Goal: Task Accomplishment & Management: Manage account settings

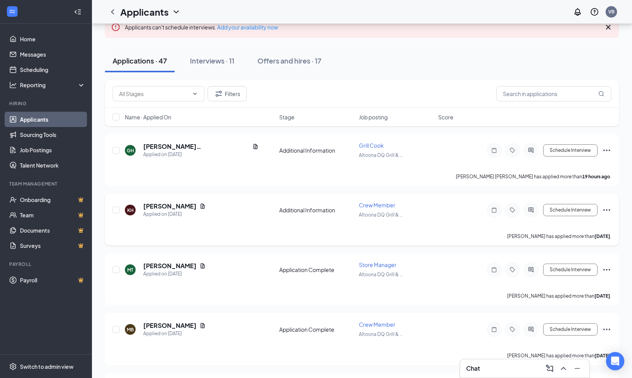
scroll to position [59, 0]
click at [524, 369] on div "Chat" at bounding box center [524, 369] width 117 height 12
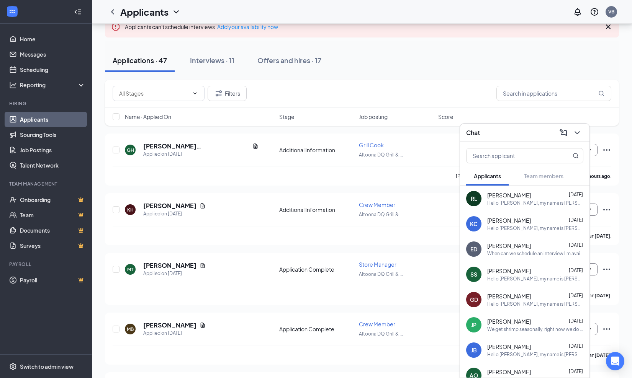
click at [509, 201] on div "Hello [PERSON_NAME], my name is [PERSON_NAME] and I'm one of the hiring mangers…" at bounding box center [535, 203] width 96 height 7
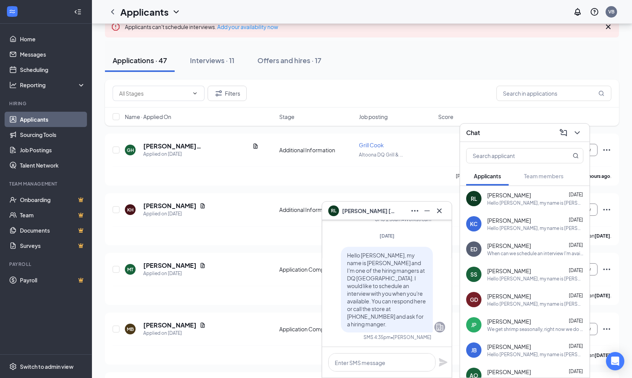
scroll to position [32, 0]
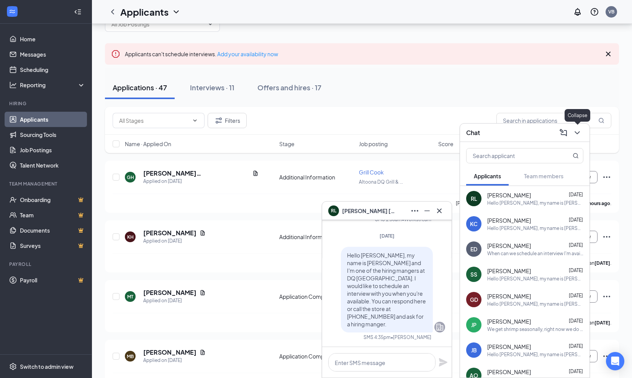
click at [575, 134] on icon "ChevronDown" at bounding box center [577, 132] width 9 height 9
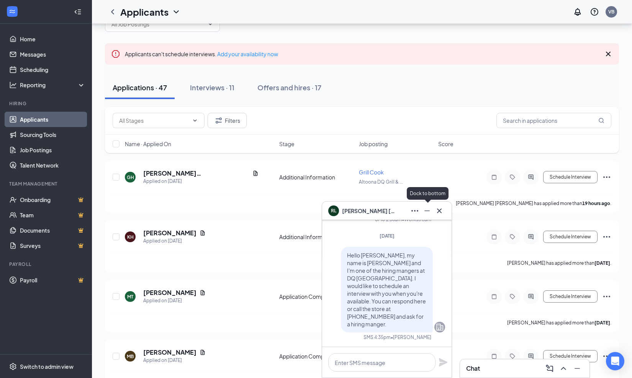
click at [427, 209] on icon "Minimize" at bounding box center [426, 210] width 9 height 9
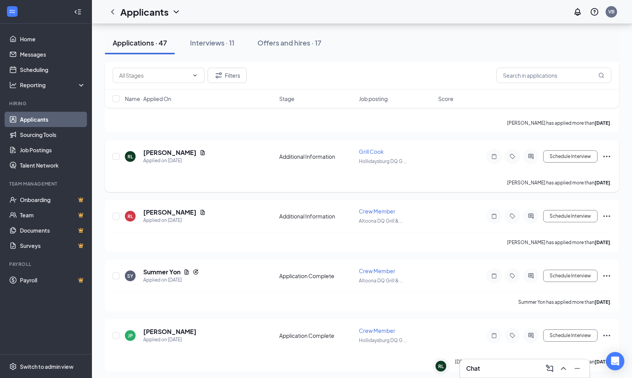
scroll to position [353, 0]
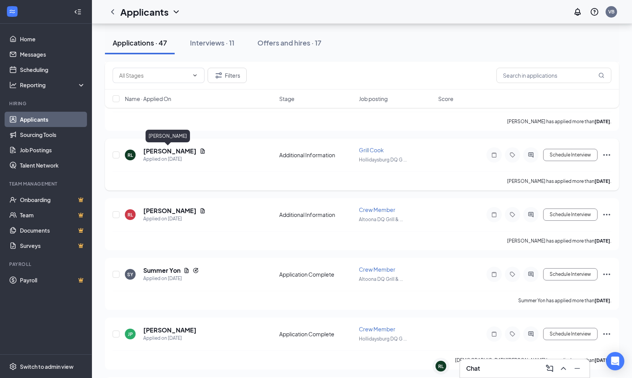
click at [175, 151] on h5 "[PERSON_NAME]" at bounding box center [169, 151] width 53 height 8
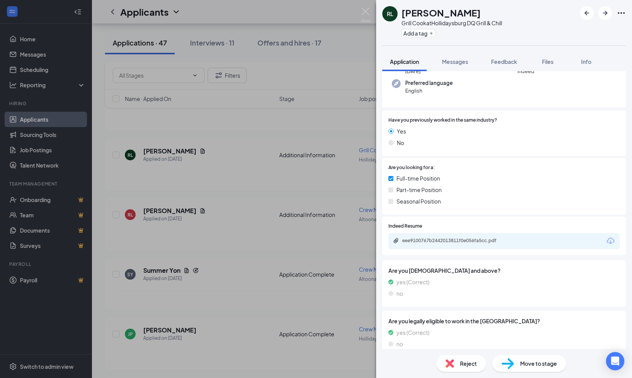
scroll to position [105, 0]
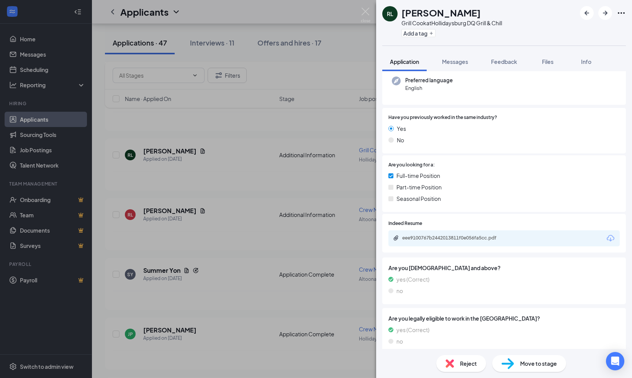
click at [498, 233] on div "eee9100767b2442013811f0e056fa5cc.pdf" at bounding box center [503, 239] width 231 height 16
click at [483, 235] on div "eee9100767b2442013811f0e056fa5cc.pdf" at bounding box center [455, 238] width 107 height 6
click at [366, 11] on img at bounding box center [366, 15] width 10 height 15
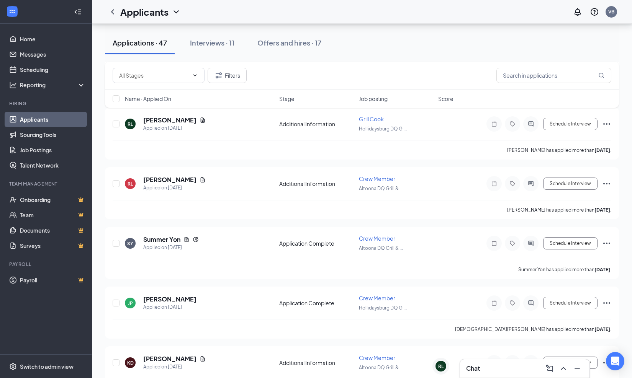
scroll to position [378, 0]
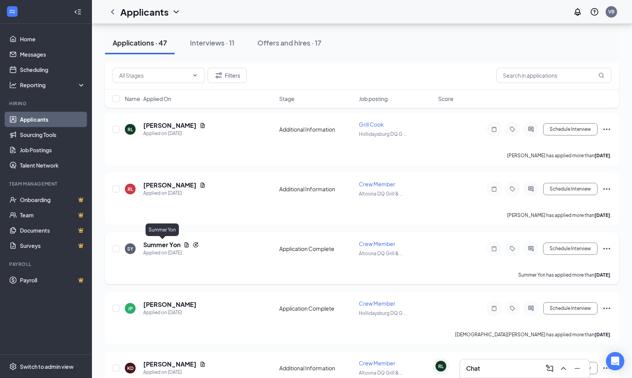
click at [152, 245] on h5 "Summer Yon" at bounding box center [161, 245] width 37 height 8
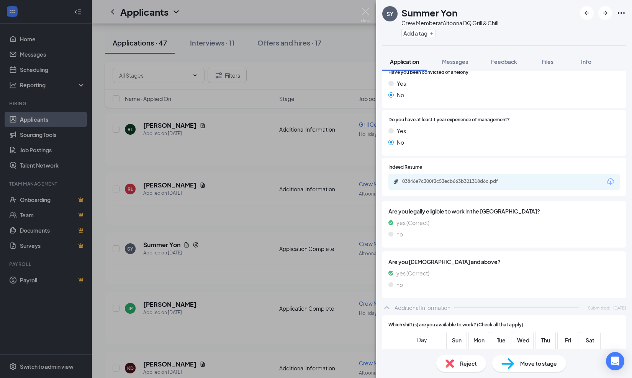
scroll to position [250, 0]
click at [473, 178] on div "03846e7c300f3c53ecb663b321318d6c.pdf" at bounding box center [455, 181] width 107 height 6
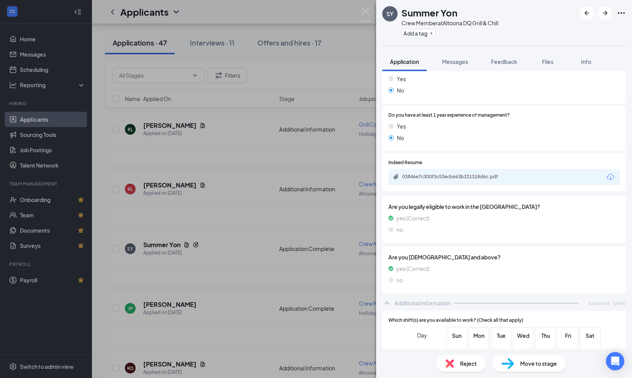
scroll to position [255, 0]
click at [370, 13] on div "SY Summer Yon Crew Member at [GEOGRAPHIC_DATA] DQ Grill & Chill Add a tag Appli…" at bounding box center [316, 189] width 632 height 378
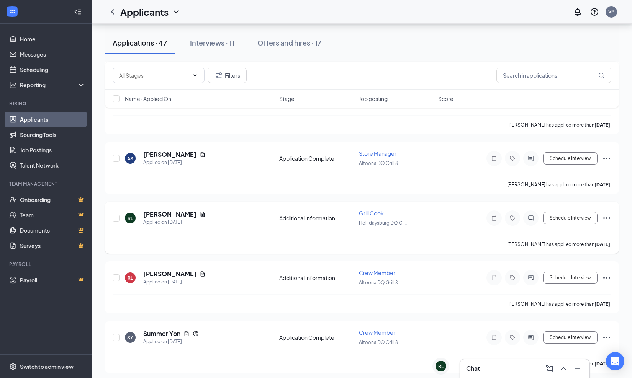
scroll to position [289, 0]
click at [607, 218] on icon "Ellipses" at bounding box center [606, 218] width 9 height 9
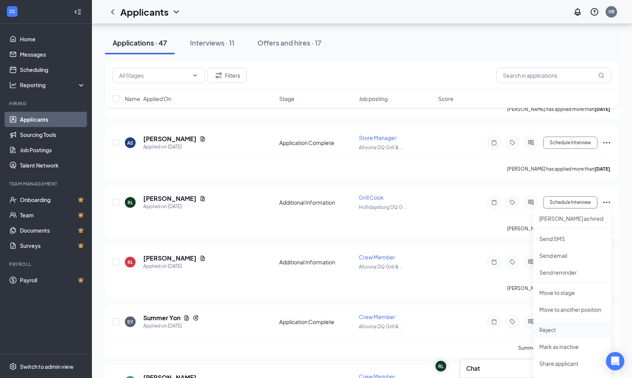
scroll to position [303, 0]
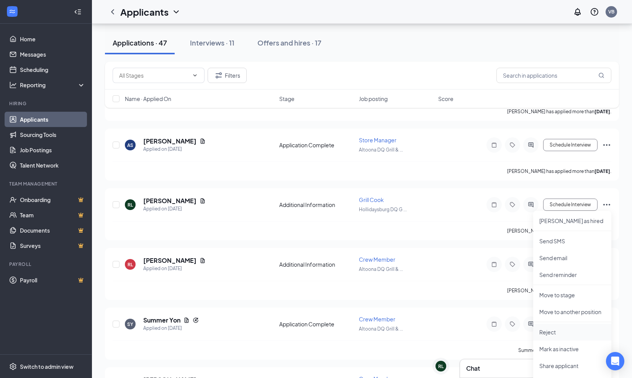
click at [565, 329] on p "Reject" at bounding box center [572, 333] width 66 height 8
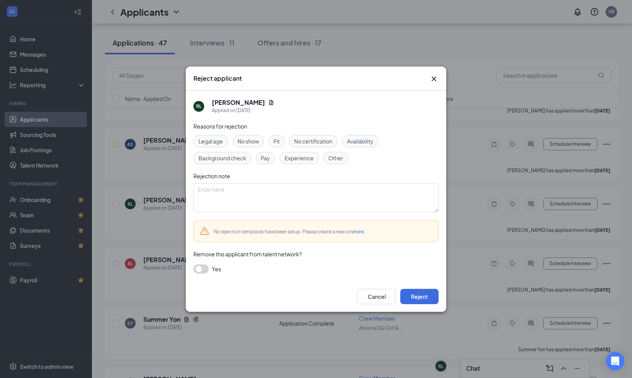
click at [205, 270] on button "button" at bounding box center [200, 269] width 15 height 9
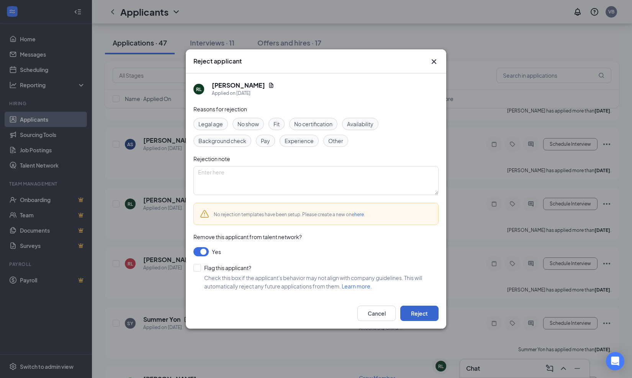
click at [426, 316] on button "Reject" at bounding box center [419, 313] width 38 height 15
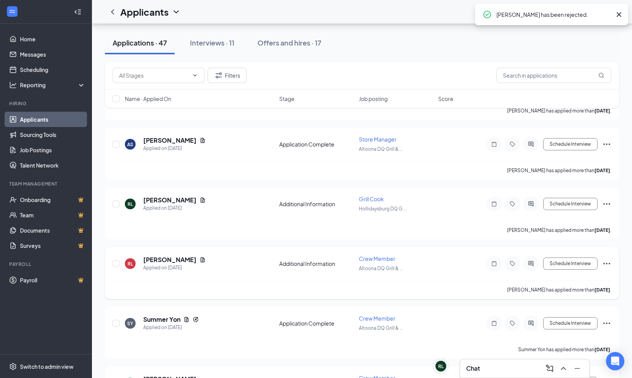
click at [607, 265] on icon "Ellipses" at bounding box center [606, 263] width 9 height 9
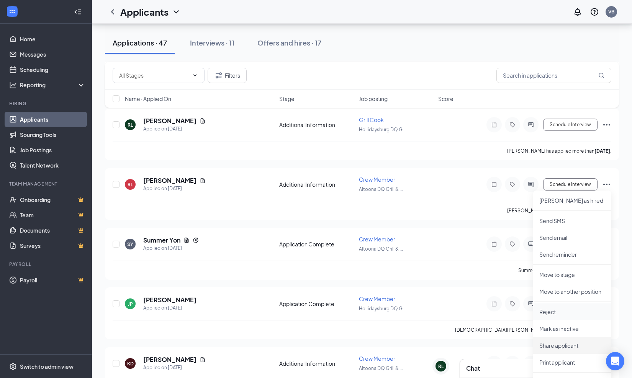
scroll to position [384, 0]
click at [547, 310] on p "Reject" at bounding box center [572, 312] width 66 height 8
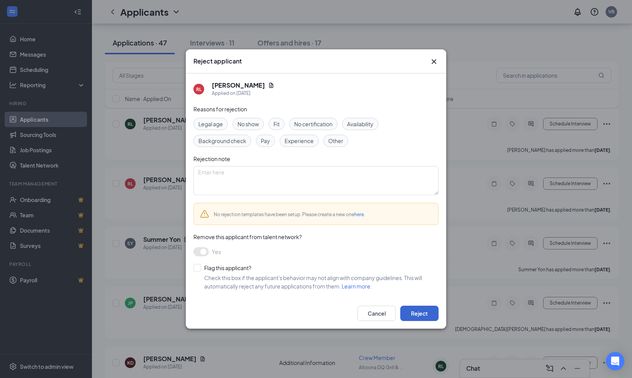
click at [423, 317] on button "Reject" at bounding box center [419, 313] width 38 height 15
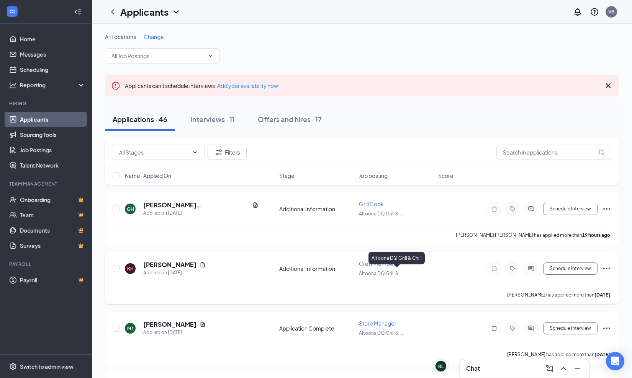
scroll to position [0, 0]
click at [442, 369] on div "RL" at bounding box center [440, 366] width 5 height 7
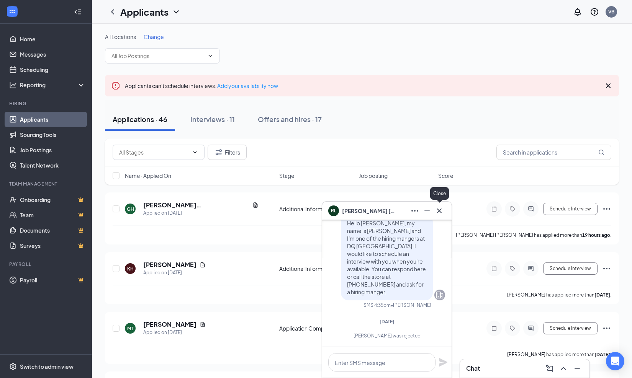
click at [439, 213] on icon "Cross" at bounding box center [439, 210] width 9 height 9
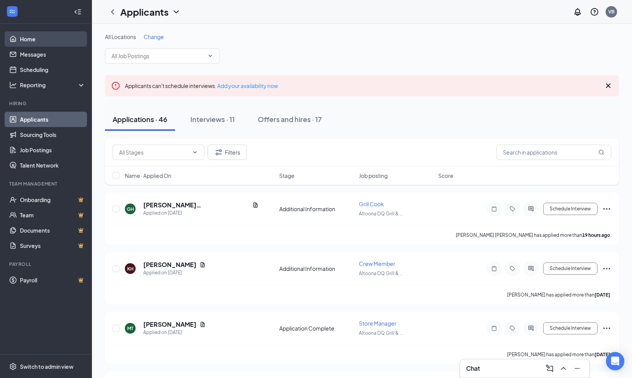
click at [25, 38] on link "Home" at bounding box center [52, 38] width 65 height 15
